Goal: Transaction & Acquisition: Purchase product/service

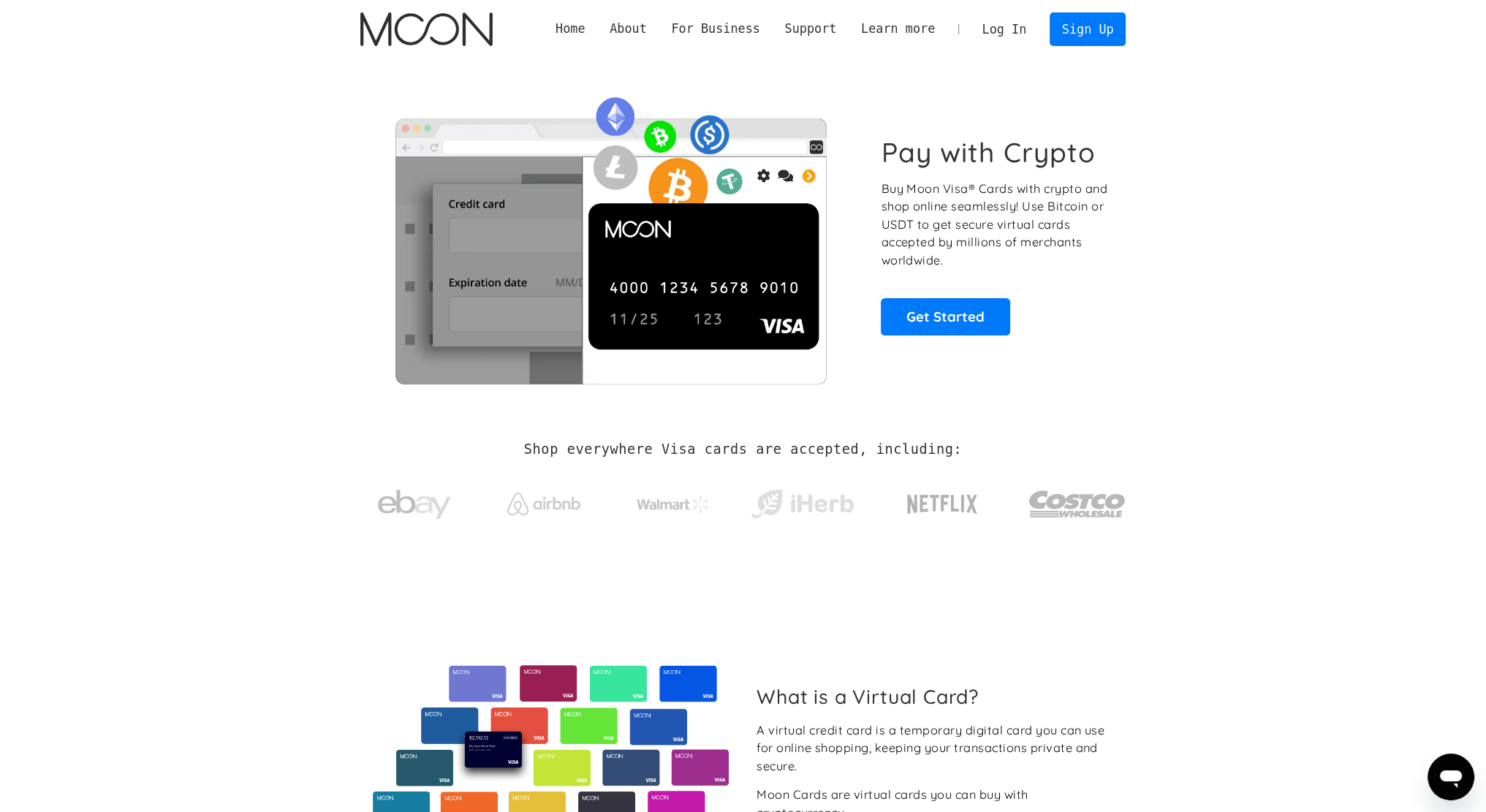
click at [1019, 32] on link "Log In" at bounding box center [1004, 28] width 69 height 32
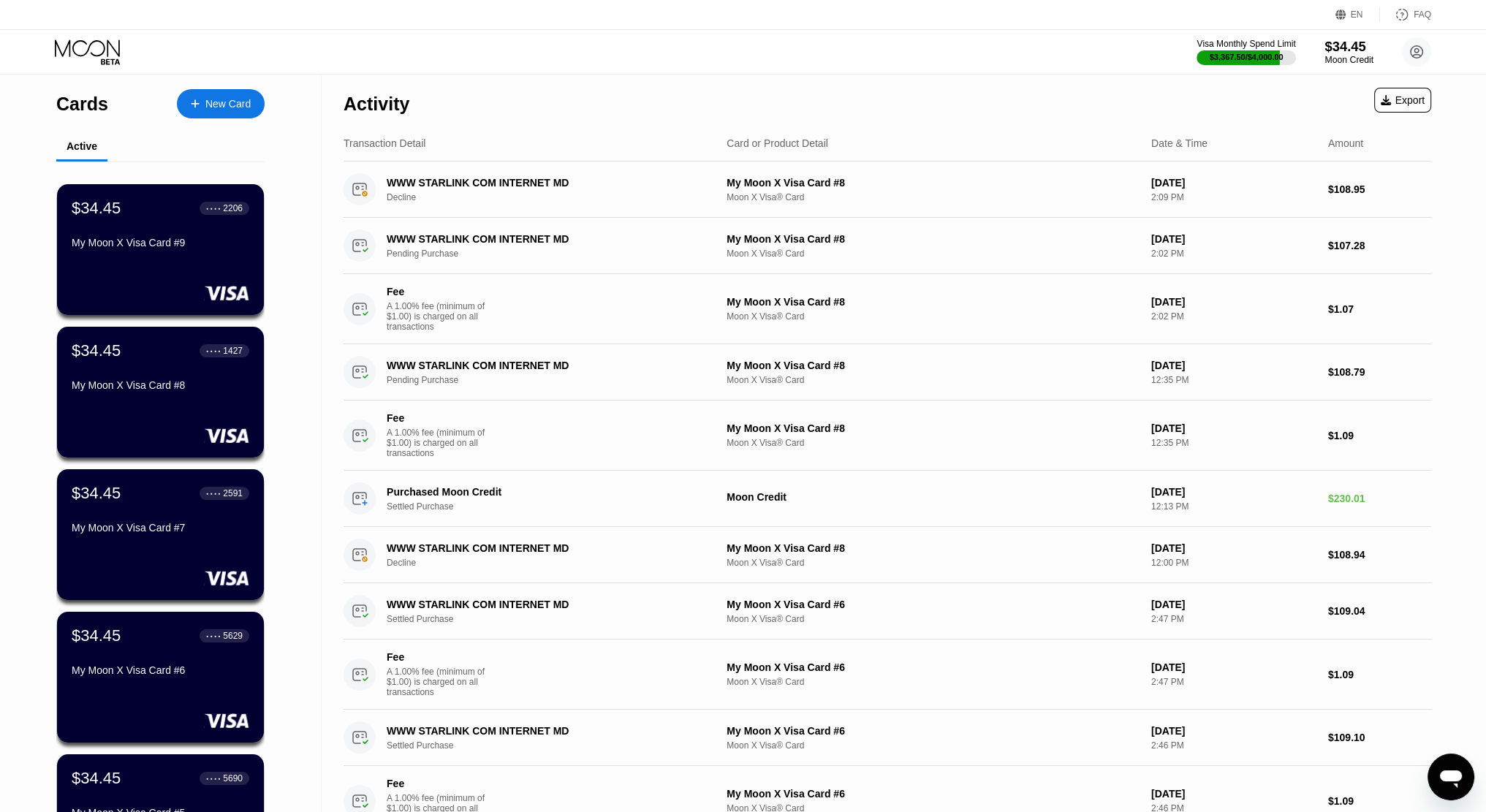
click at [1333, 42] on div "$34.45" at bounding box center [1348, 46] width 49 height 16
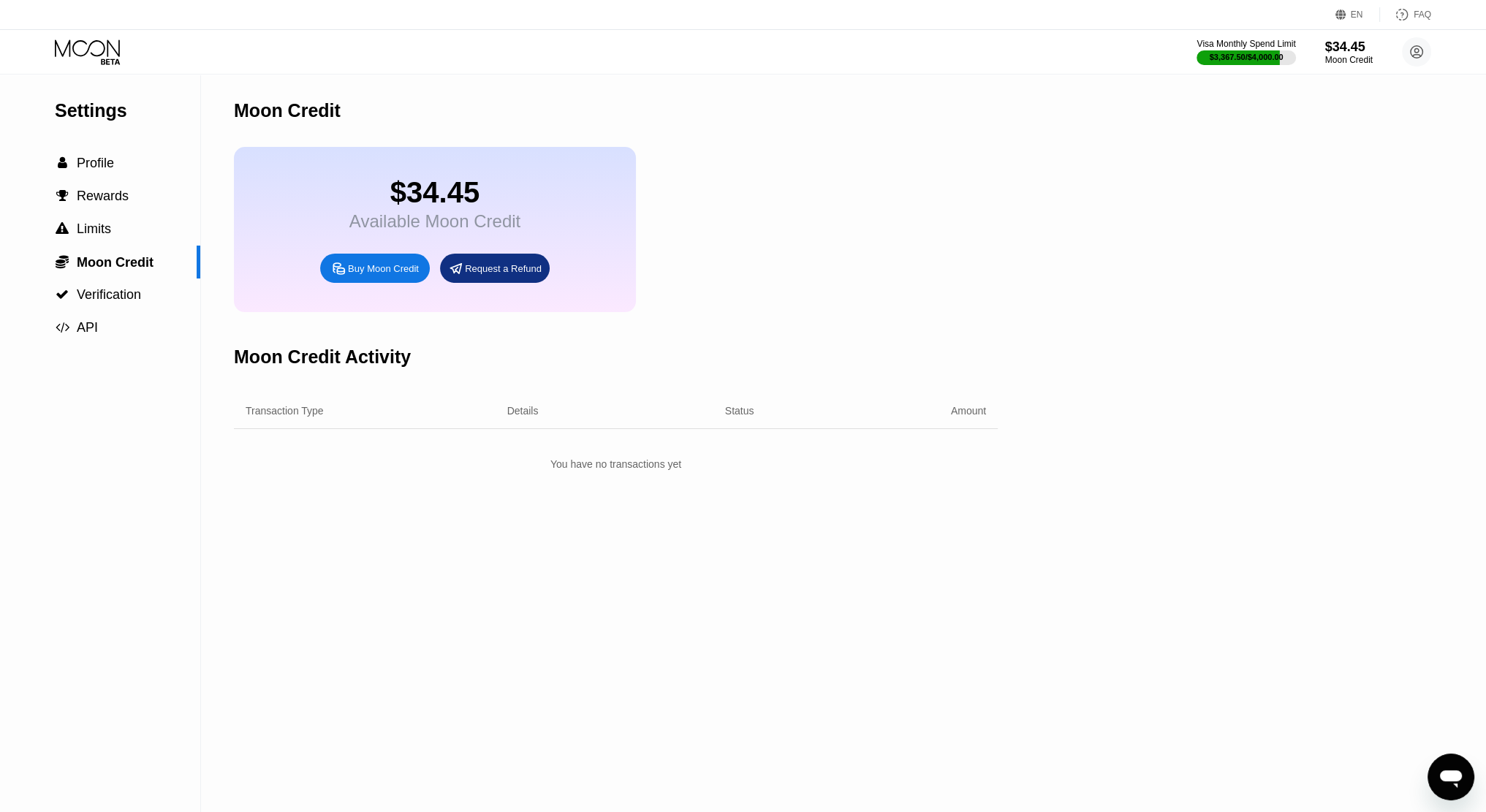
click at [388, 265] on div "$34.45 Available Moon Credit Buy Moon Credit Request a Refund" at bounding box center [434, 230] width 402 height 165
click at [377, 275] on div "Buy Moon Credit" at bounding box center [383, 269] width 71 height 13
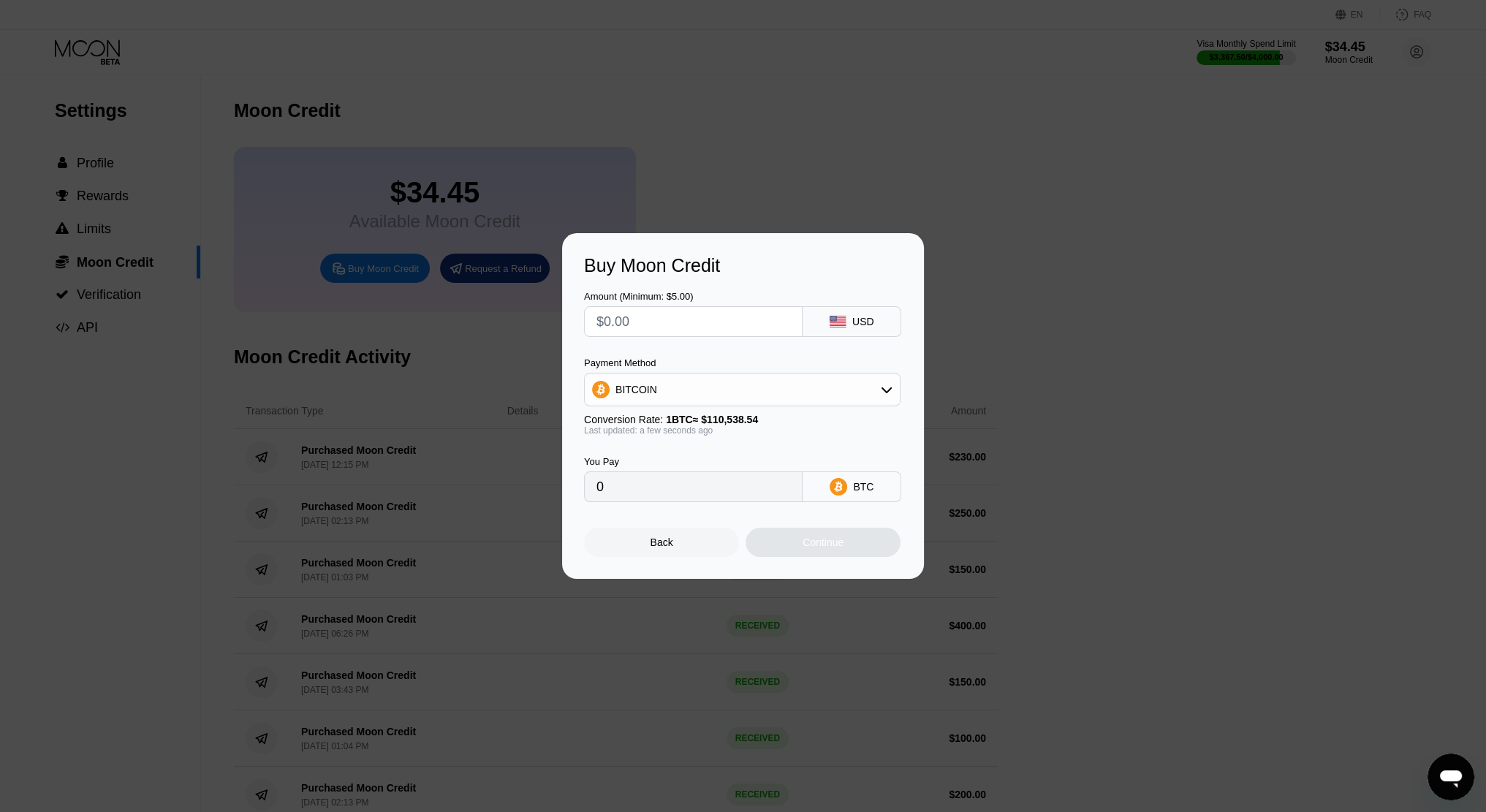
click at [652, 333] on input "text" at bounding box center [693, 321] width 194 height 29
type input "$1"
type input "0.00000905"
type input "$11"
type input "0.00009952"
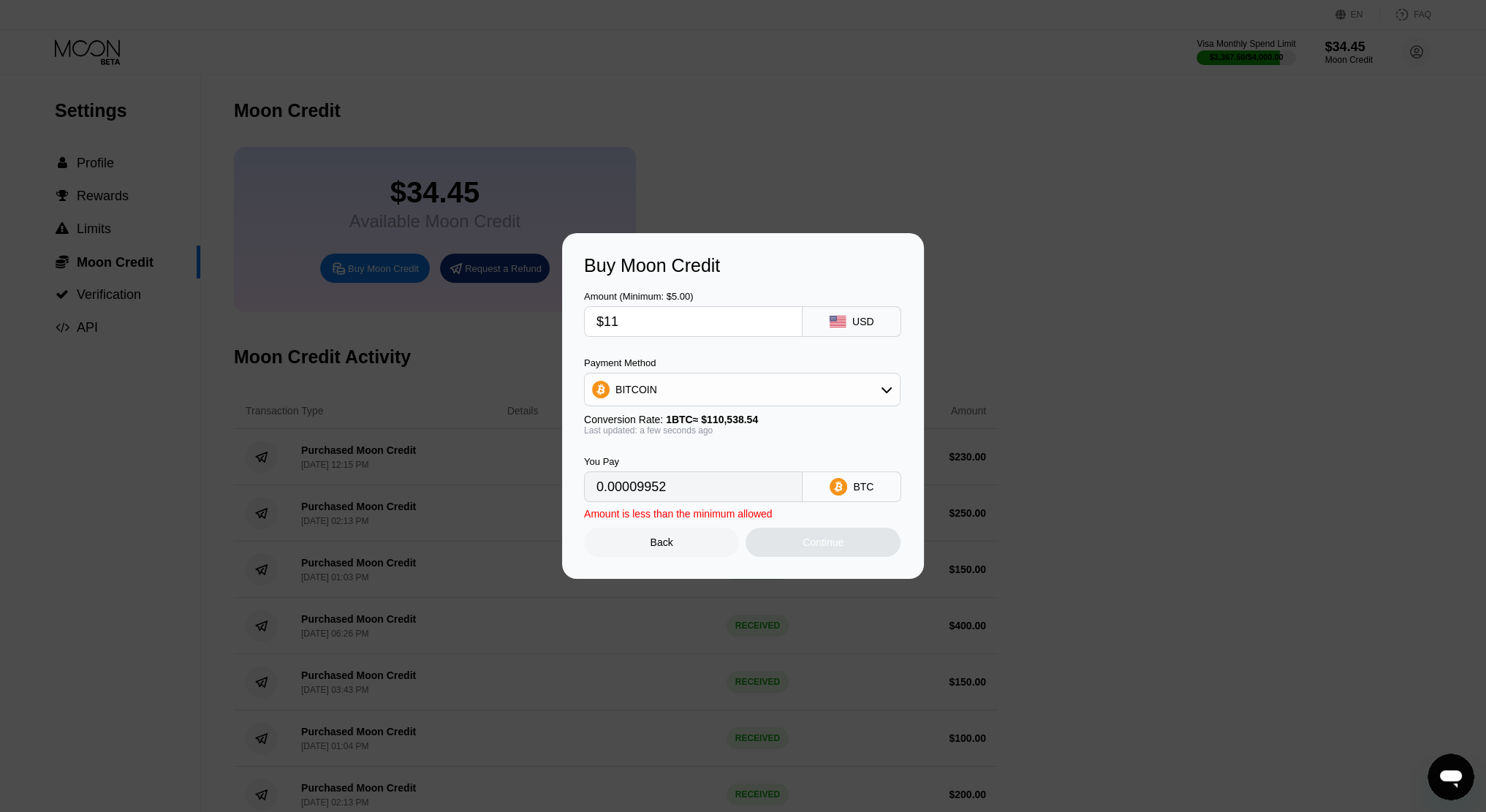
type input "$110"
type input "0.00099513"
type input "$110"
click at [733, 380] on div "BITCOIN" at bounding box center [742, 389] width 315 height 29
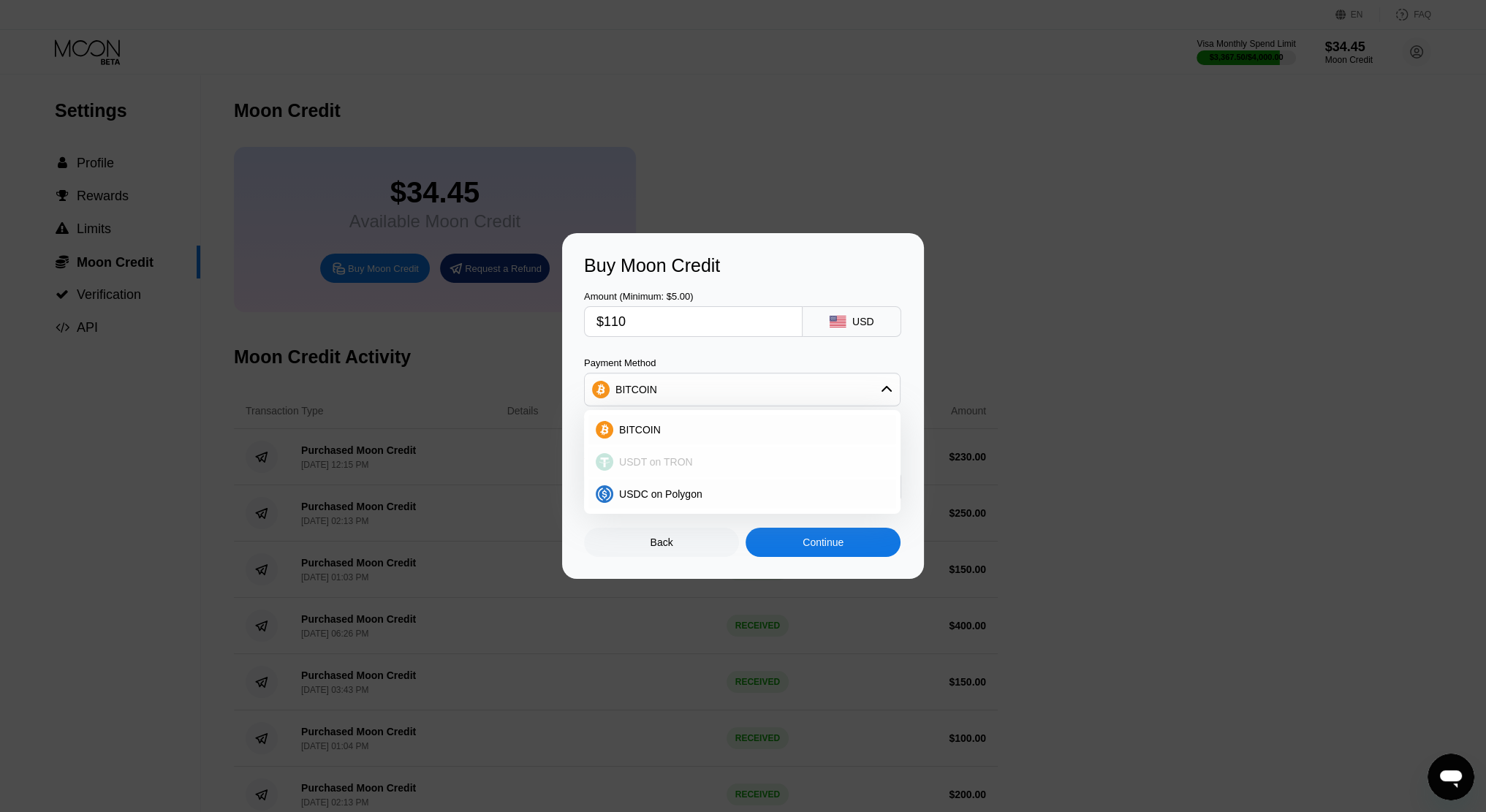
click at [643, 468] on span "USDT on TRON" at bounding box center [656, 461] width 74 height 12
type input "111.11"
click at [777, 543] on div "Continue" at bounding box center [822, 542] width 155 height 29
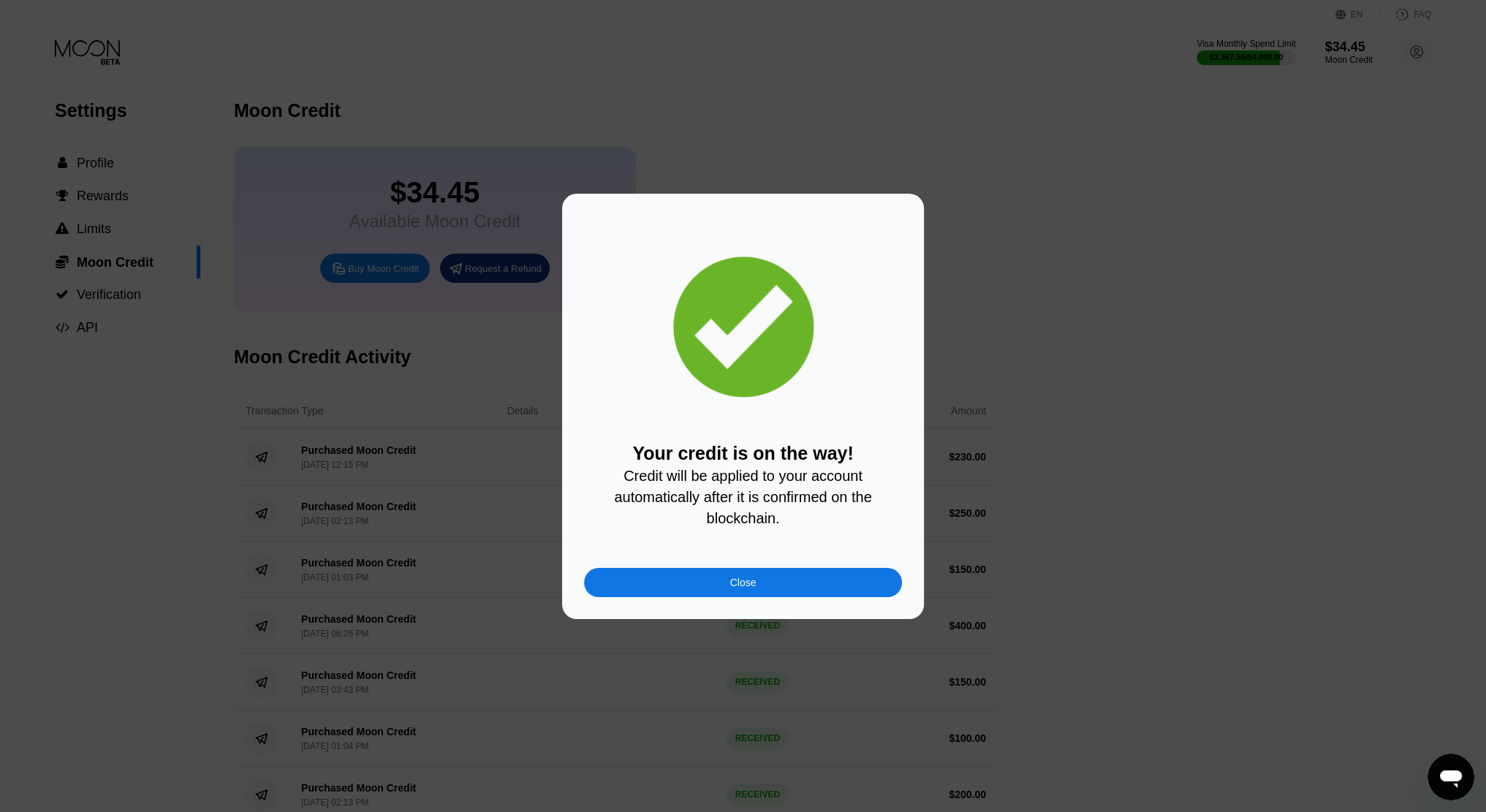
click at [800, 597] on div "Close" at bounding box center [743, 582] width 318 height 29
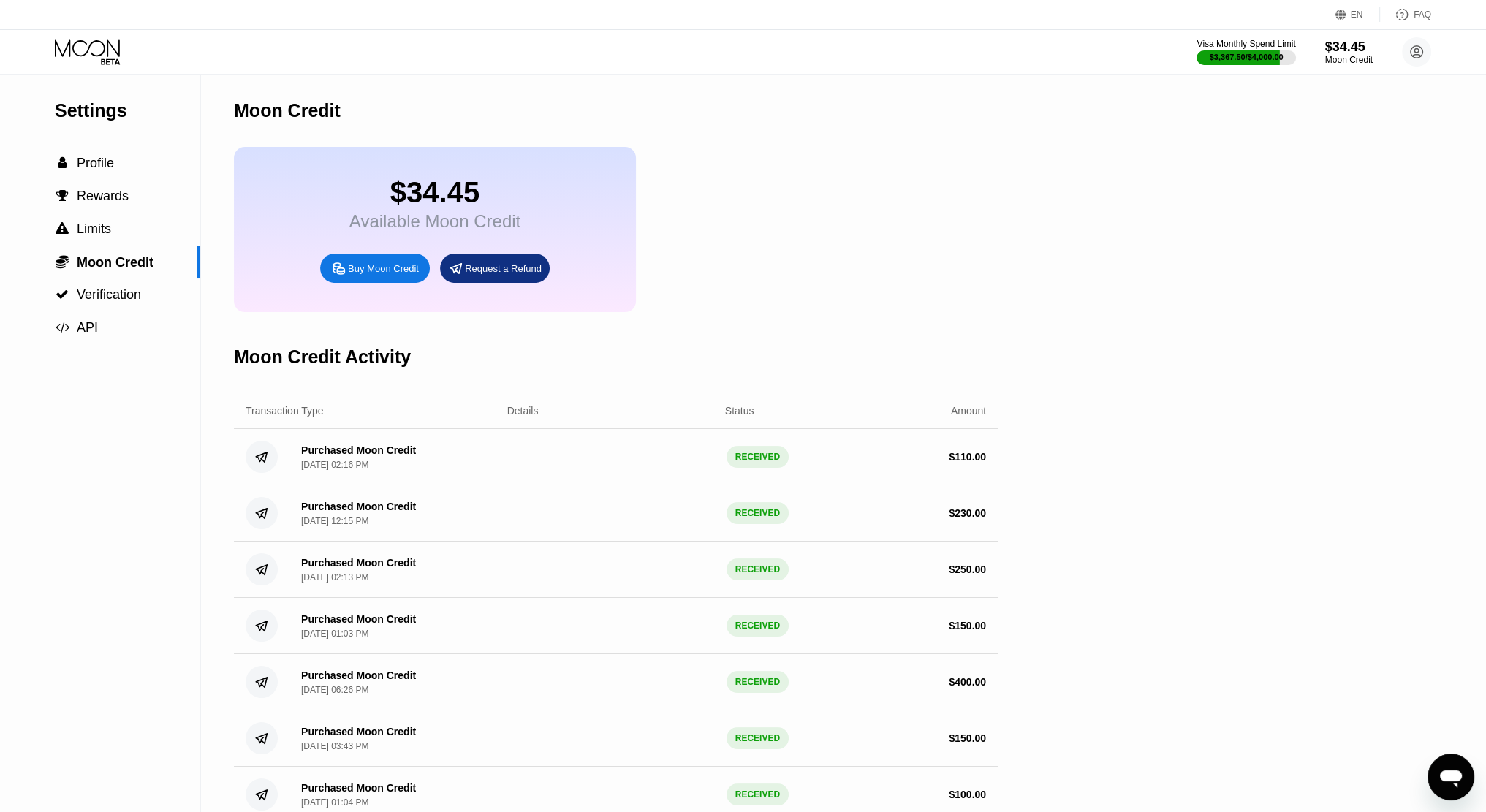
click at [102, 55] on icon at bounding box center [89, 52] width 68 height 26
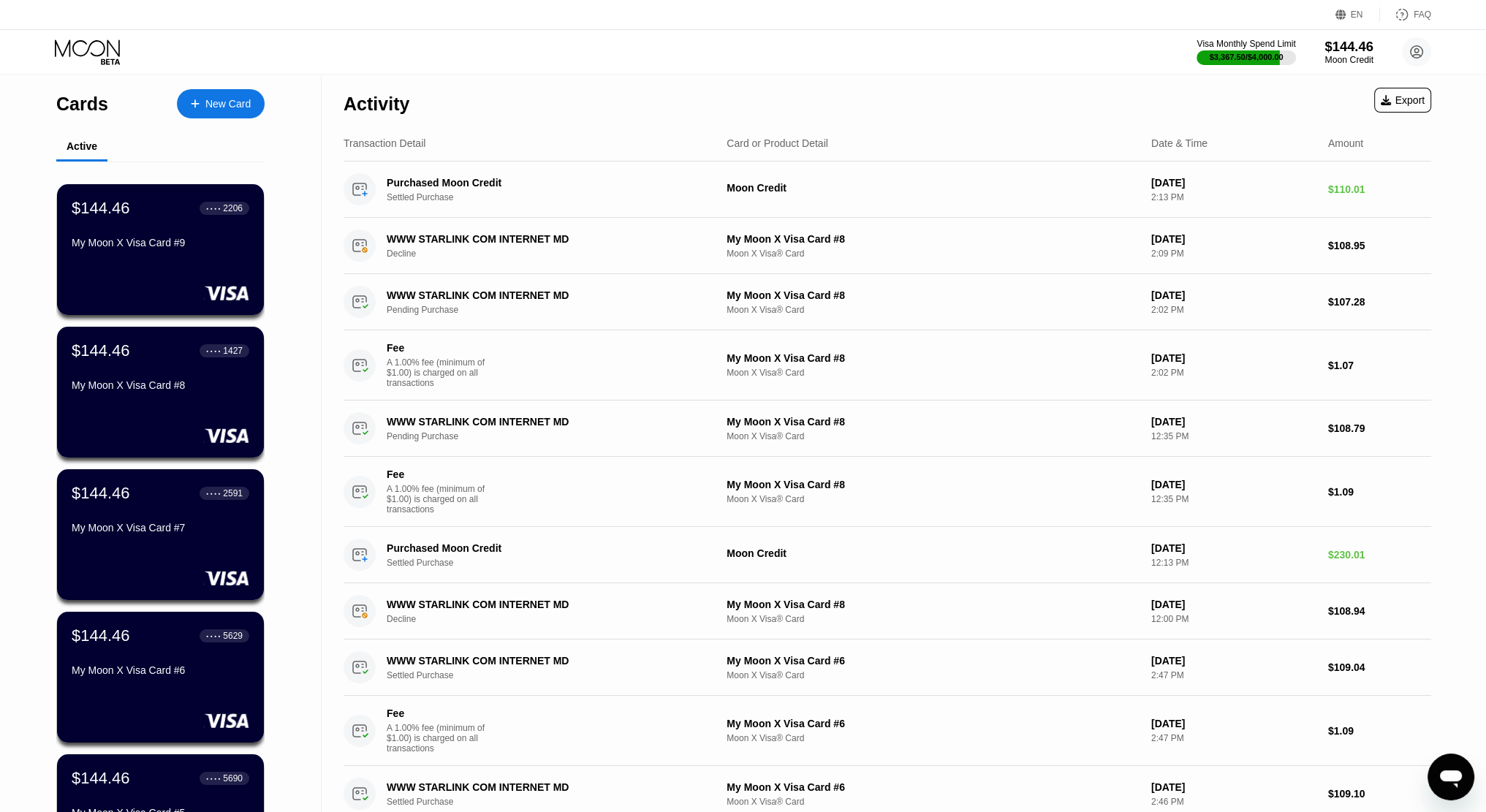
click at [1330, 51] on div "$144.46" at bounding box center [1348, 46] width 49 height 16
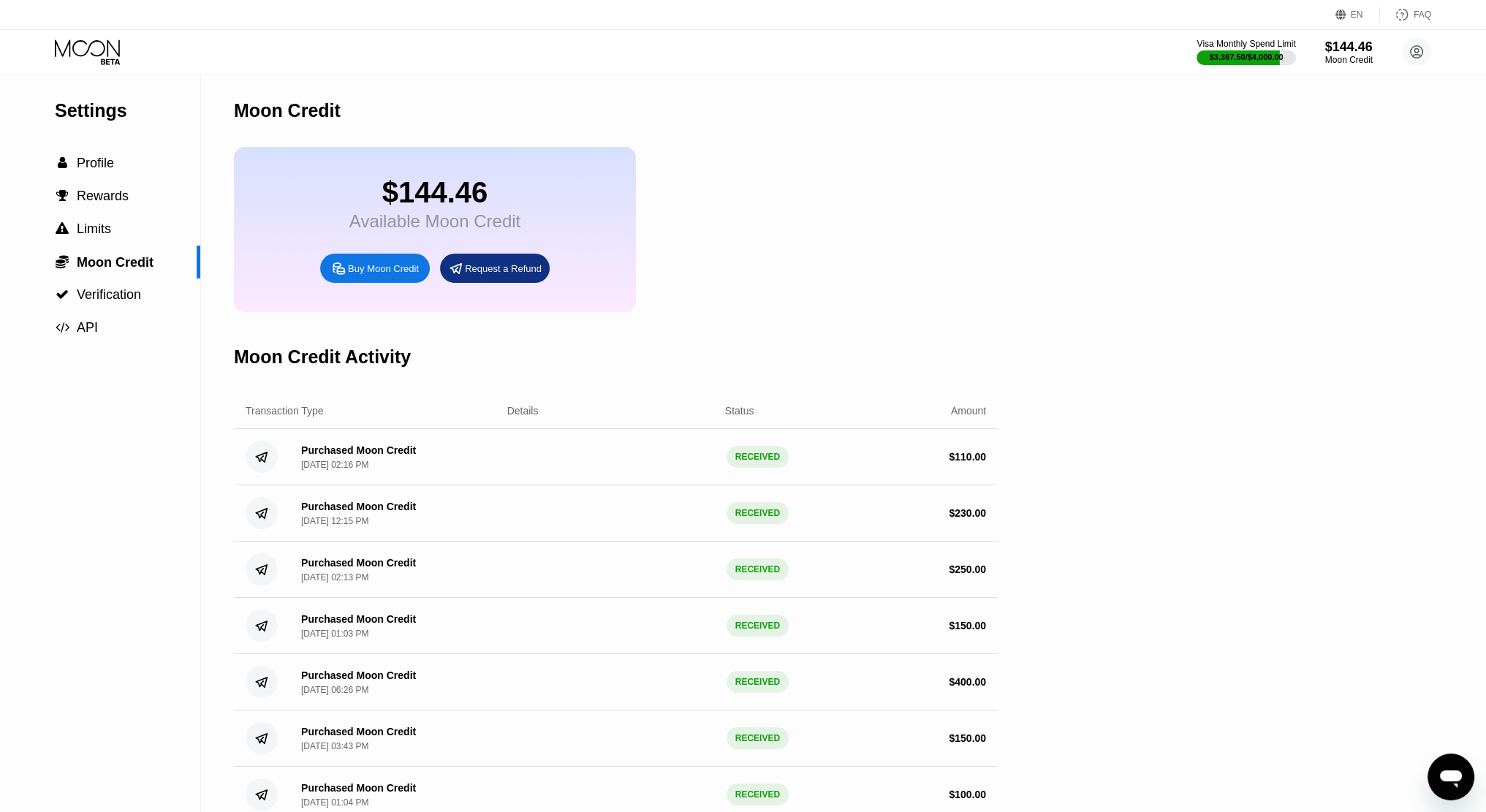
click at [419, 209] on div "$144.46" at bounding box center [435, 193] width 171 height 33
click at [473, 209] on div "$144.46" at bounding box center [435, 193] width 171 height 33
click at [118, 39] on icon at bounding box center [89, 52] width 68 height 26
